Goal: Check status: Verify the current state of an ongoing process or item

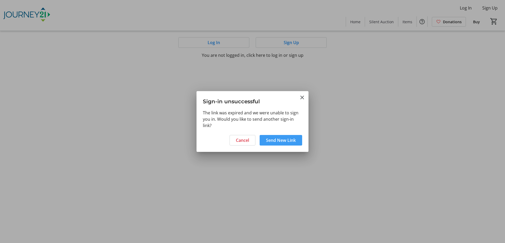
click at [279, 141] on span "Send New Link" at bounding box center [281, 140] width 30 height 6
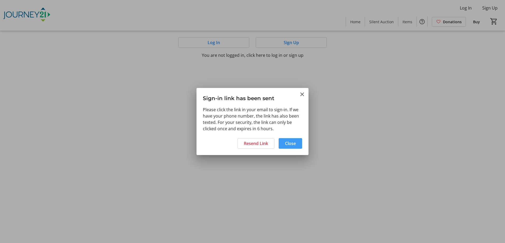
click at [293, 141] on span "Close" at bounding box center [290, 143] width 11 height 6
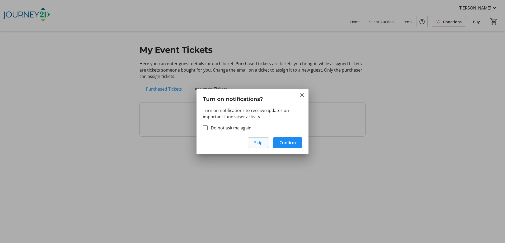
click at [258, 143] on span "Skip" at bounding box center [258, 143] width 8 height 6
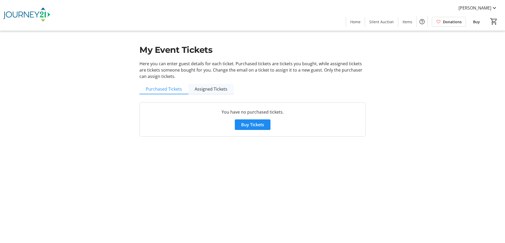
click at [213, 91] on span "Assigned Tickets" at bounding box center [211, 89] width 33 height 4
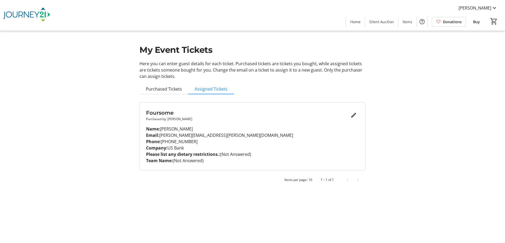
click at [235, 137] on p "Email: suzanne.rathbun@usbank.com" at bounding box center [252, 135] width 213 height 6
click at [353, 115] on mat-icon "Edit" at bounding box center [354, 115] width 6 height 6
